Goal: Subscribe to service/newsletter

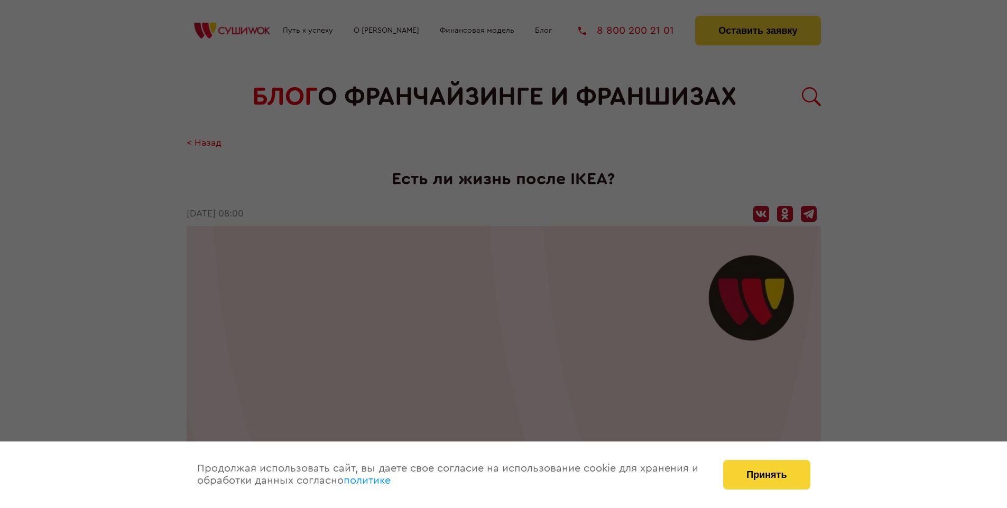
scroll to position [1641, 0]
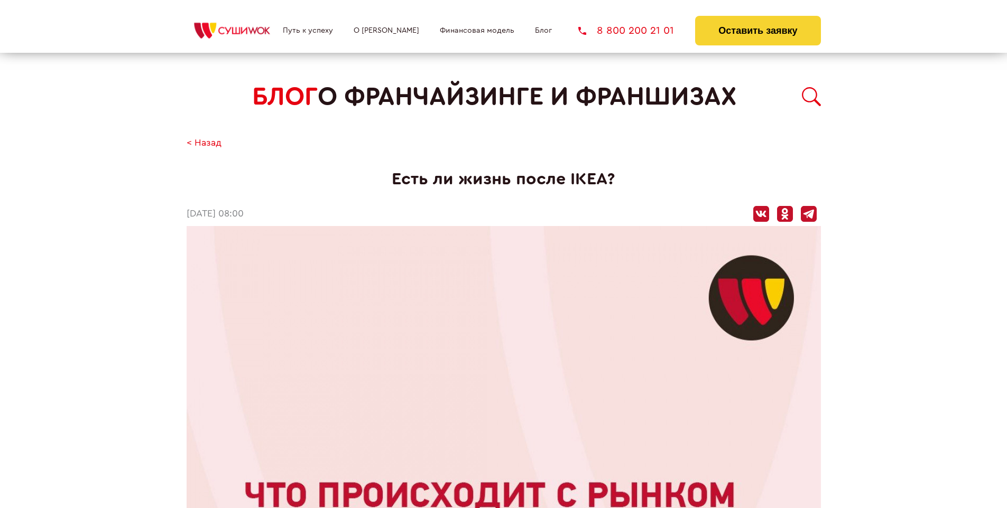
scroll to position [1641, 0]
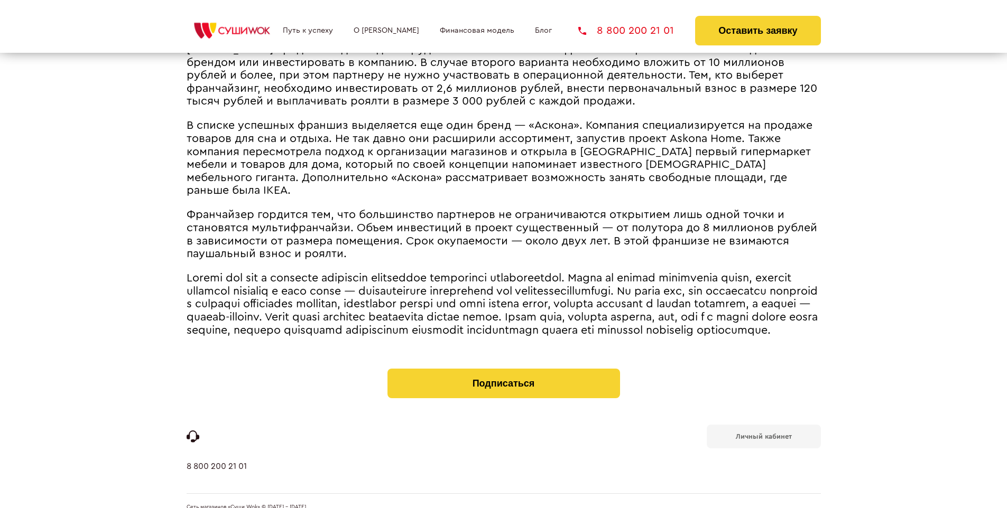
click at [763, 433] on b "Личный кабинет" at bounding box center [764, 436] width 56 height 7
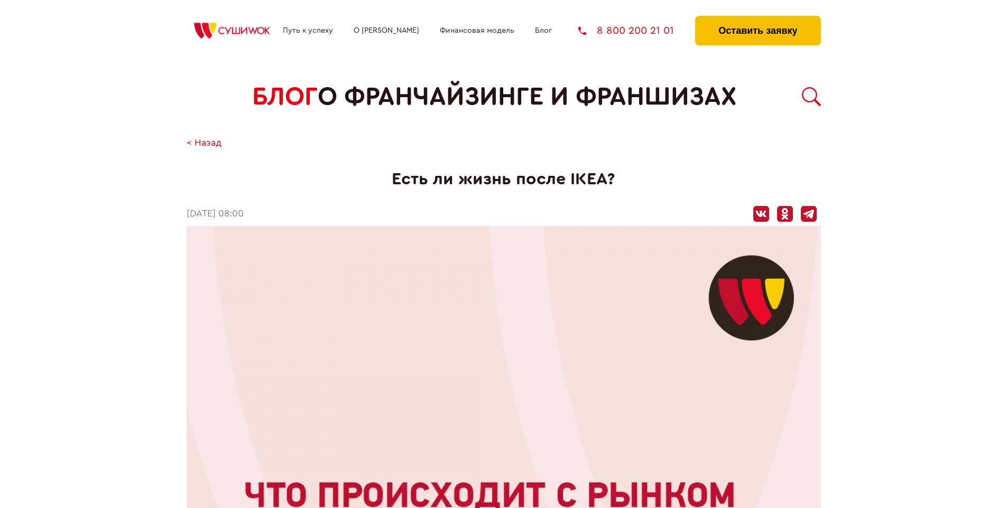
click at [757, 18] on button "Оставить заявку" at bounding box center [757, 31] width 125 height 30
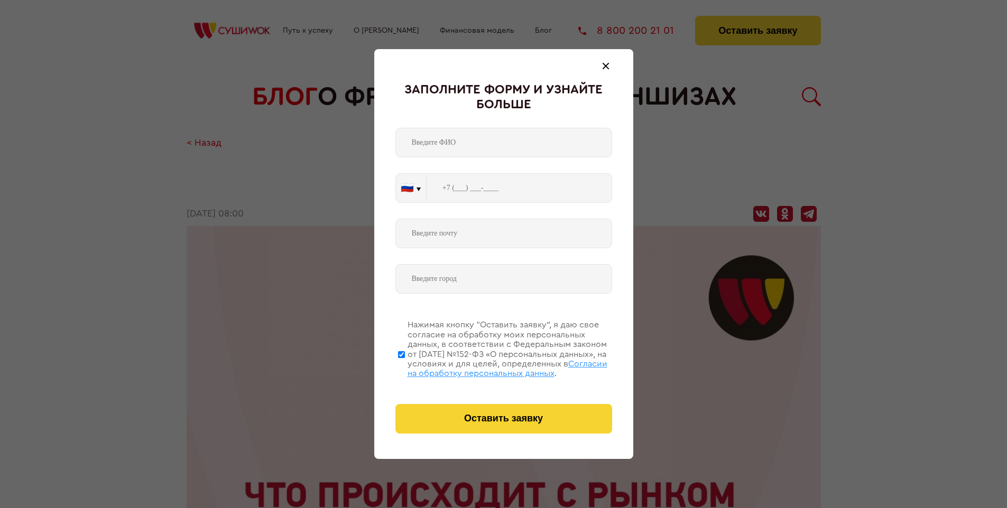
click at [490, 367] on span "Согласии на обработку персональных данных" at bounding box center [507, 369] width 200 height 18
click at [405, 367] on input "Нажимая кнопку “Оставить заявку”, я даю свое согласие на обработку моих персона…" at bounding box center [401, 354] width 7 height 85
checkbox input "false"
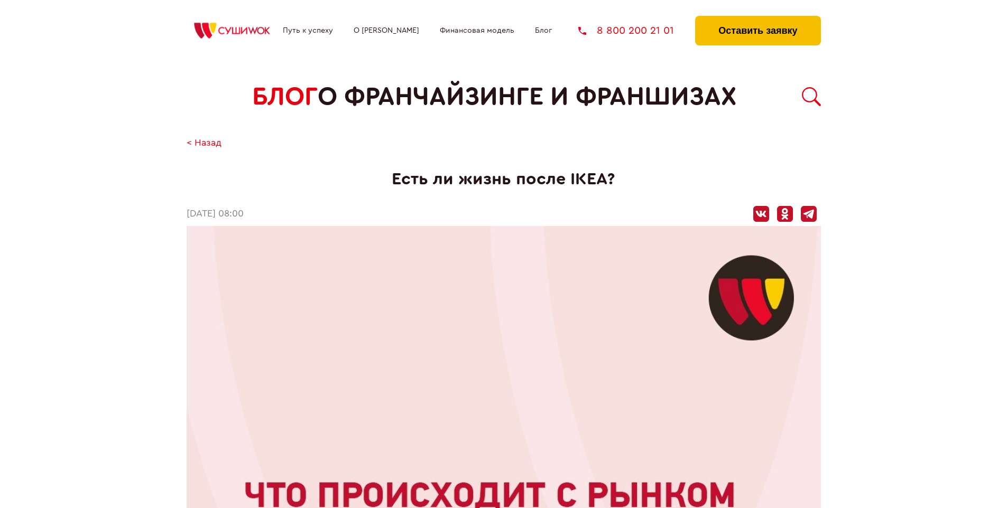
click at [757, 18] on button "Оставить заявку" at bounding box center [757, 31] width 125 height 30
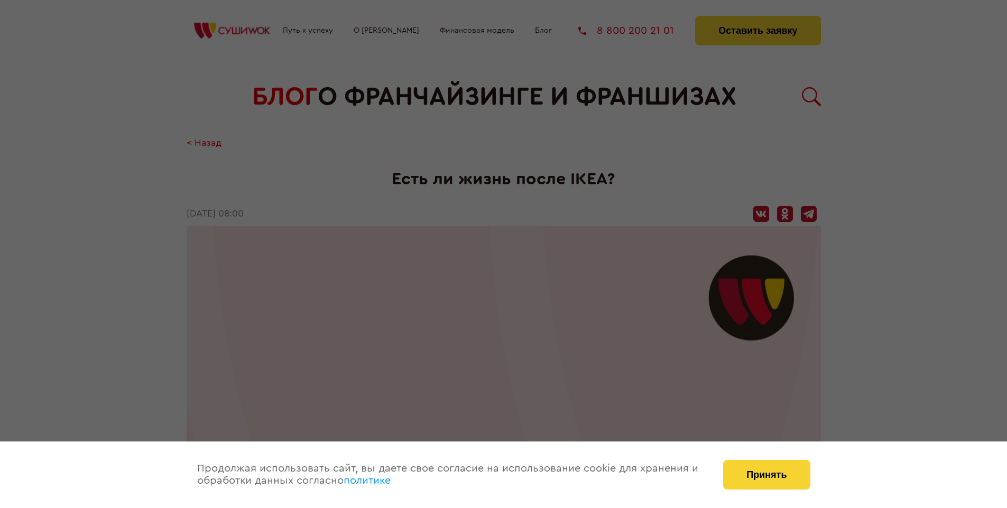
scroll to position [1641, 0]
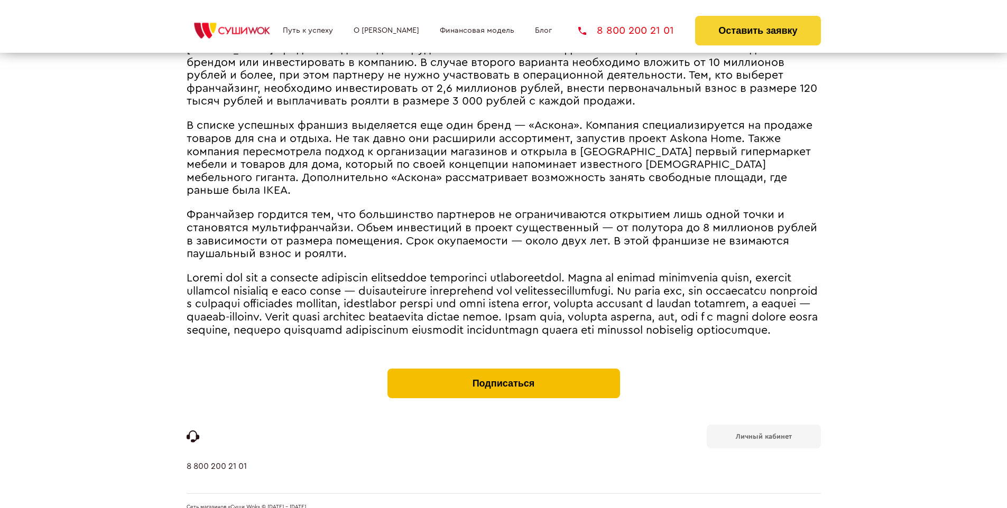
click at [503, 369] on button "Подписаться" at bounding box center [503, 384] width 233 height 30
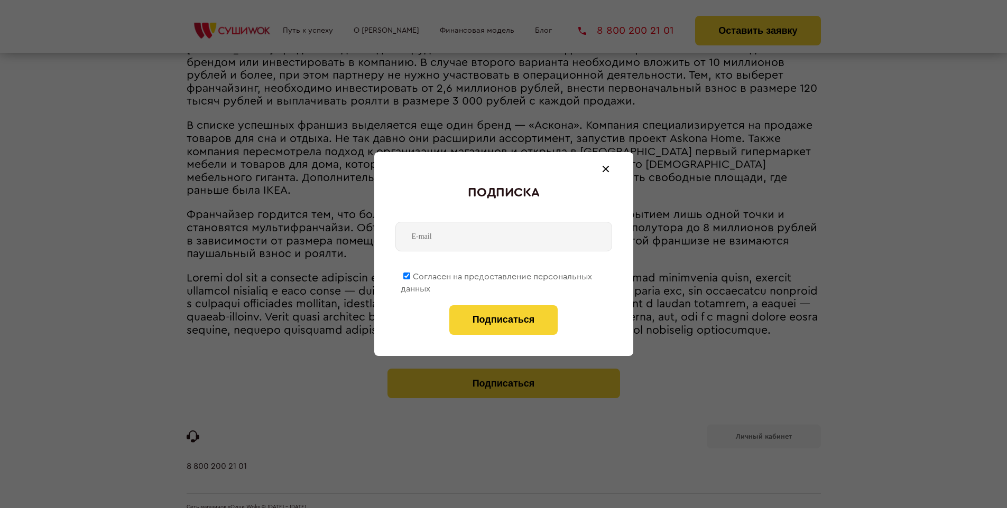
click at [497, 275] on span "Согласен на предоставление персональных данных" at bounding box center [496, 283] width 191 height 21
click at [410, 275] on input "Согласен на предоставление персональных данных" at bounding box center [406, 276] width 7 height 7
checkbox input "false"
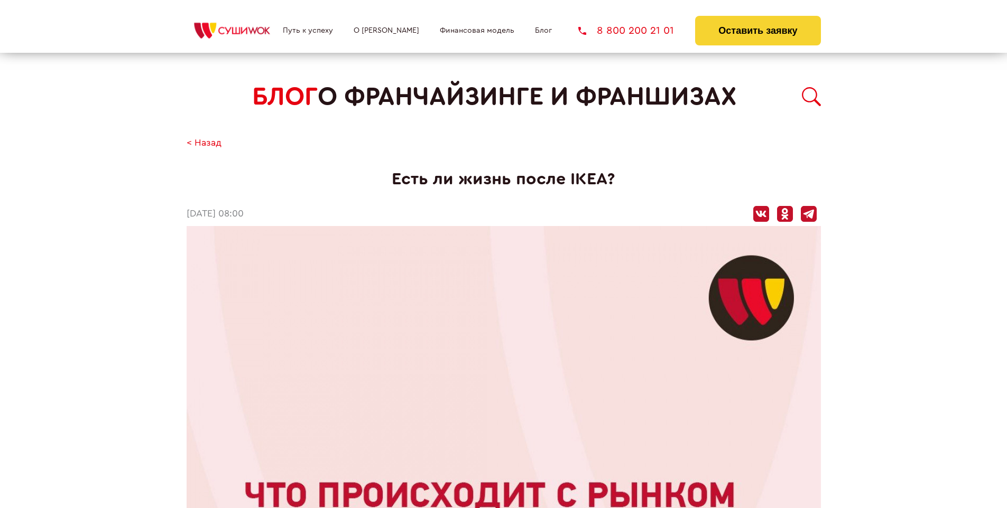
scroll to position [1641, 0]
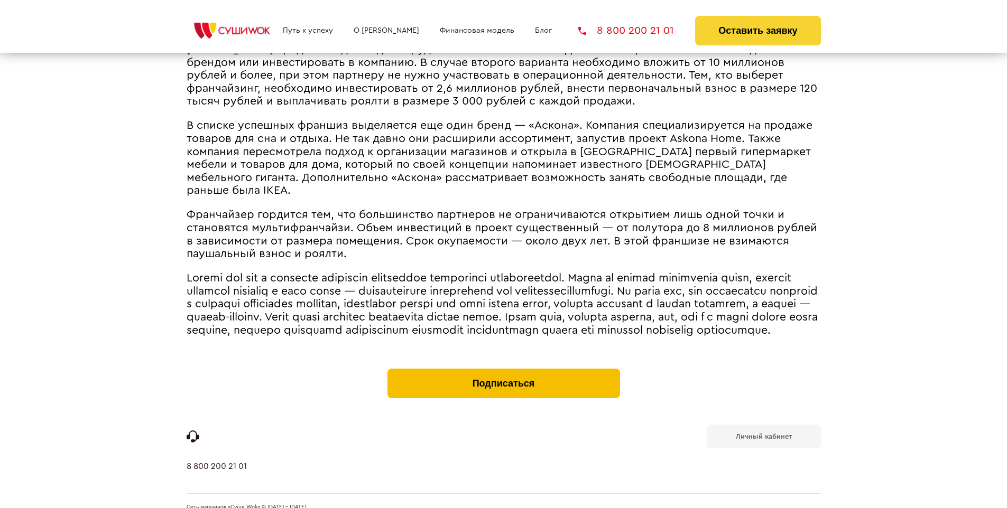
click at [503, 369] on button "Подписаться" at bounding box center [503, 384] width 233 height 30
